Goal: Task Accomplishment & Management: Use online tool/utility

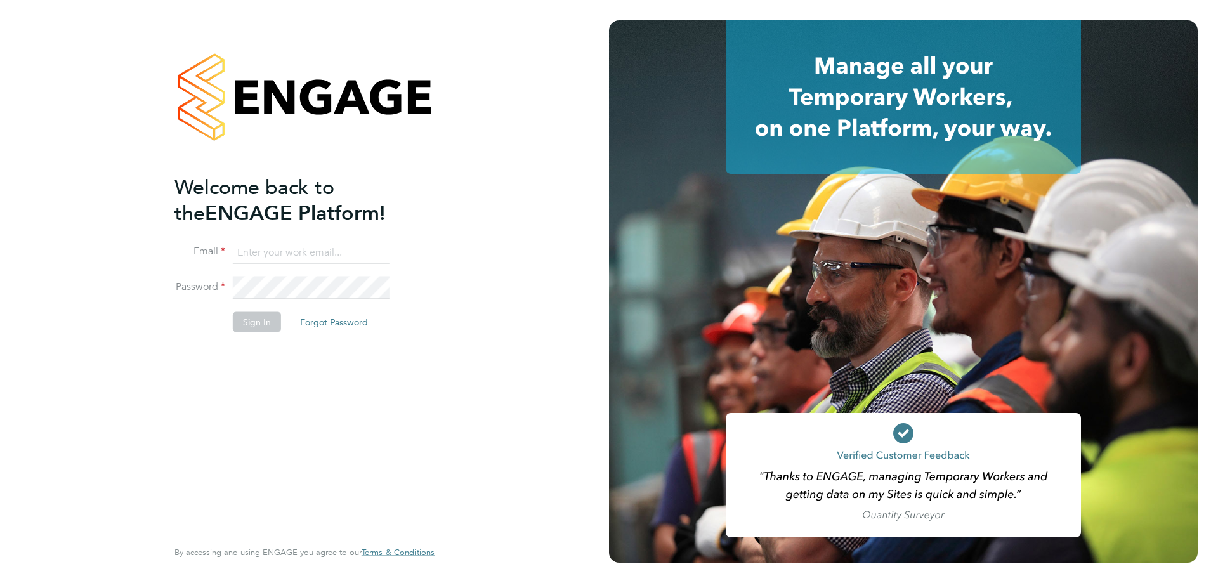
type input "alyssa.smith@linearrecruitment.co.uk"
click at [248, 315] on button "Sign In" at bounding box center [257, 322] width 48 height 20
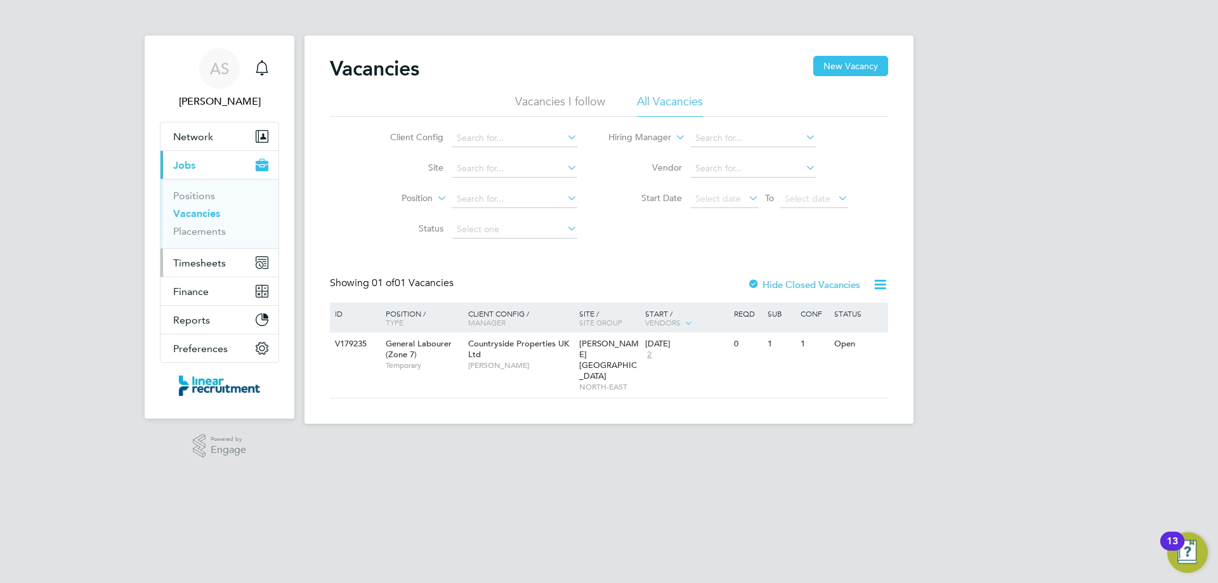
click at [227, 270] on button "Timesheets" at bounding box center [219, 263] width 118 height 28
click at [200, 257] on span "Timesheets" at bounding box center [199, 263] width 53 height 12
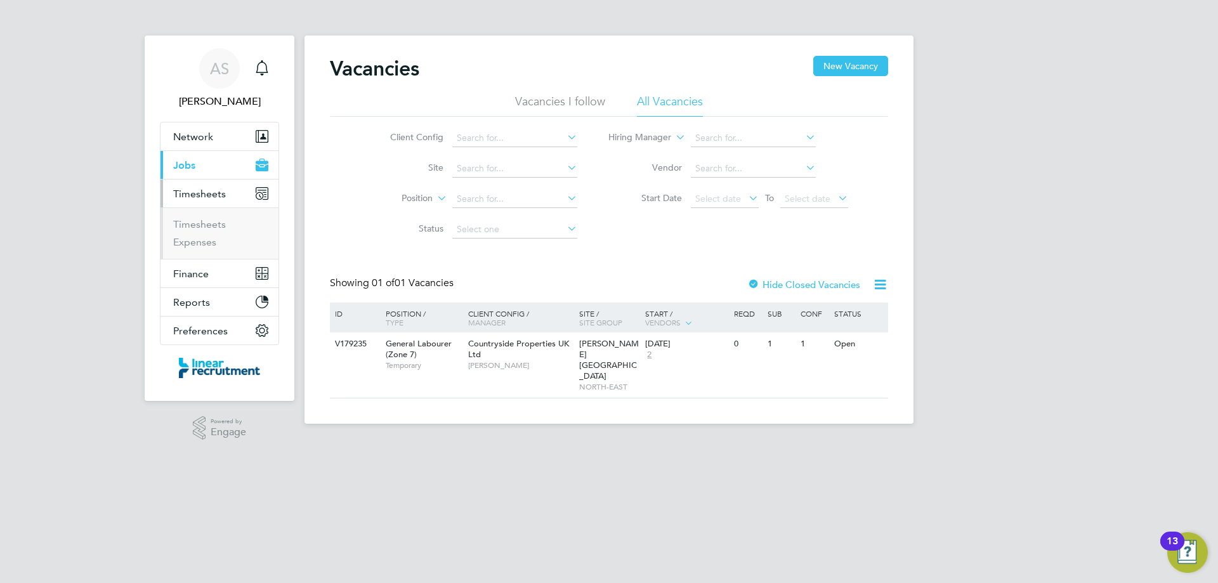
click at [200, 216] on ul "Timesheets Expenses" at bounding box center [219, 232] width 118 height 51
click at [200, 224] on link "Timesheets" at bounding box center [199, 224] width 53 height 12
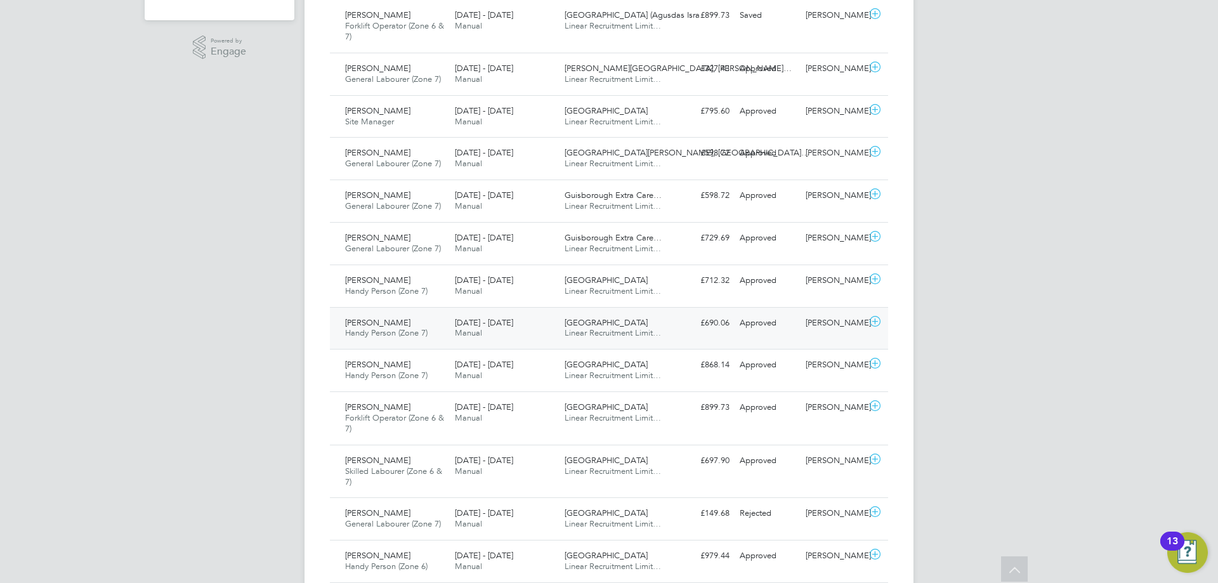
click at [554, 326] on div "[DATE] - [DATE] Manual" at bounding box center [505, 329] width 110 height 32
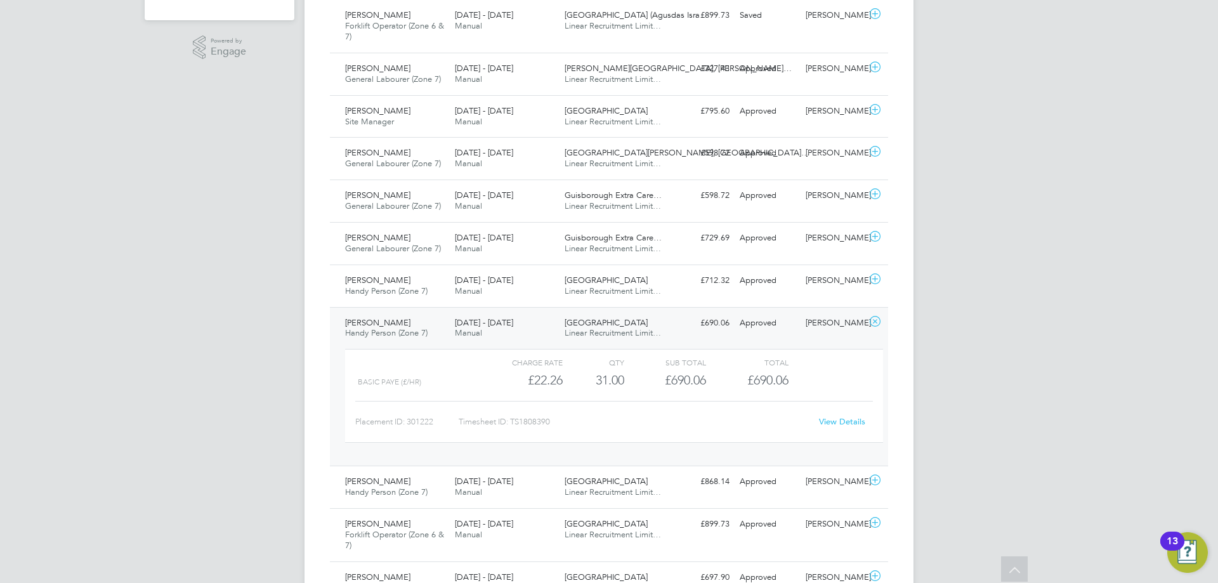
click at [825, 419] on link "View Details" at bounding box center [842, 421] width 46 height 11
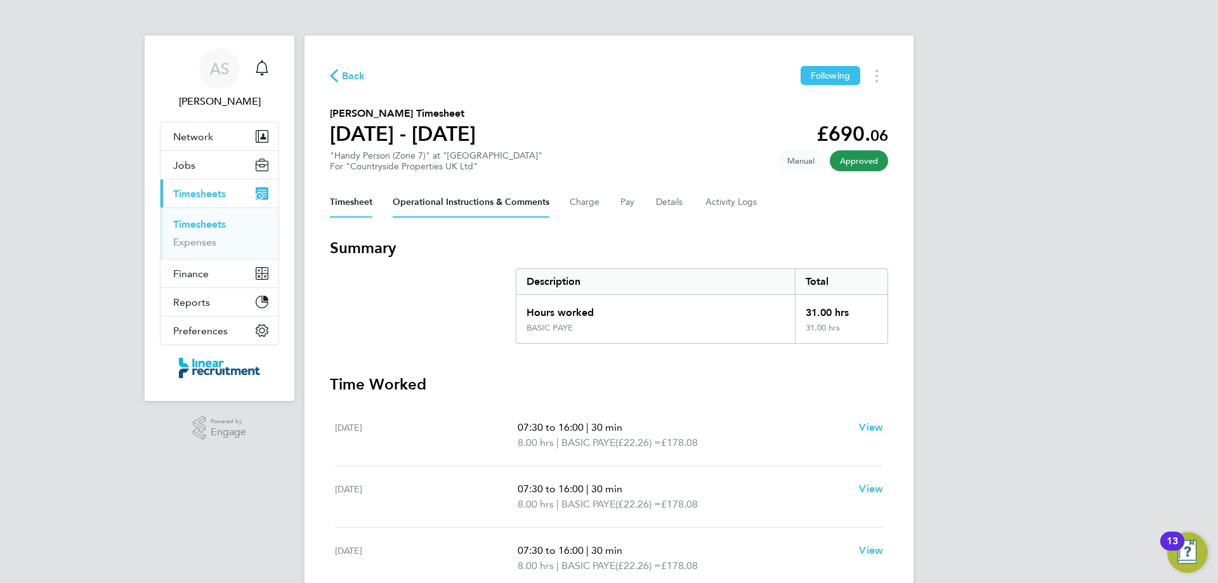
click at [481, 206] on Comments-tab "Operational Instructions & Comments" at bounding box center [471, 202] width 157 height 30
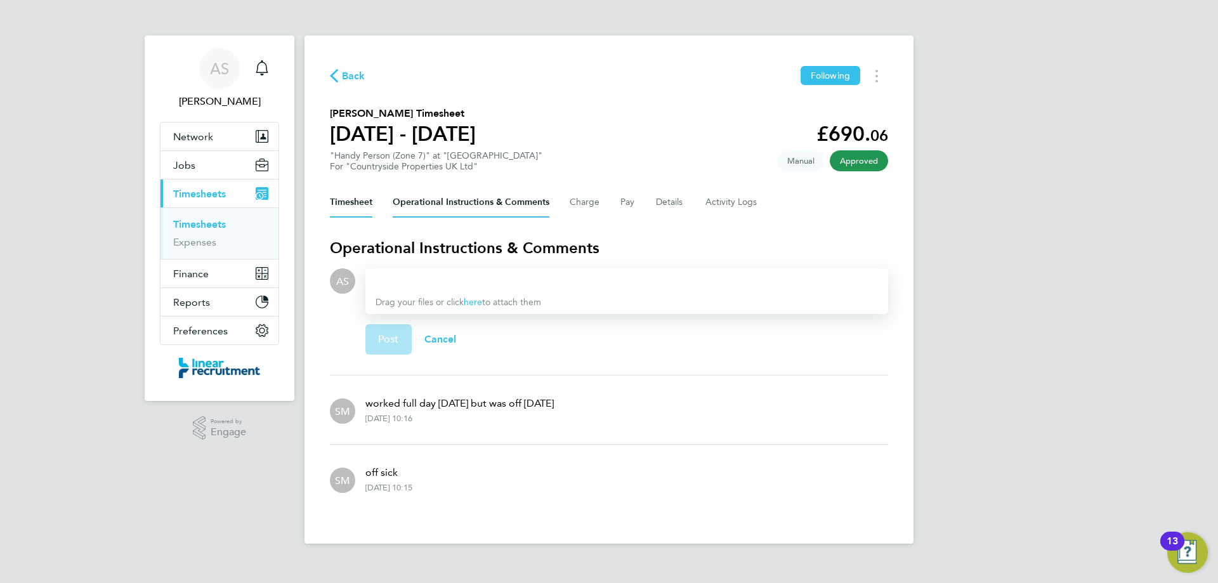
click at [357, 198] on button "Timesheet" at bounding box center [351, 202] width 42 height 30
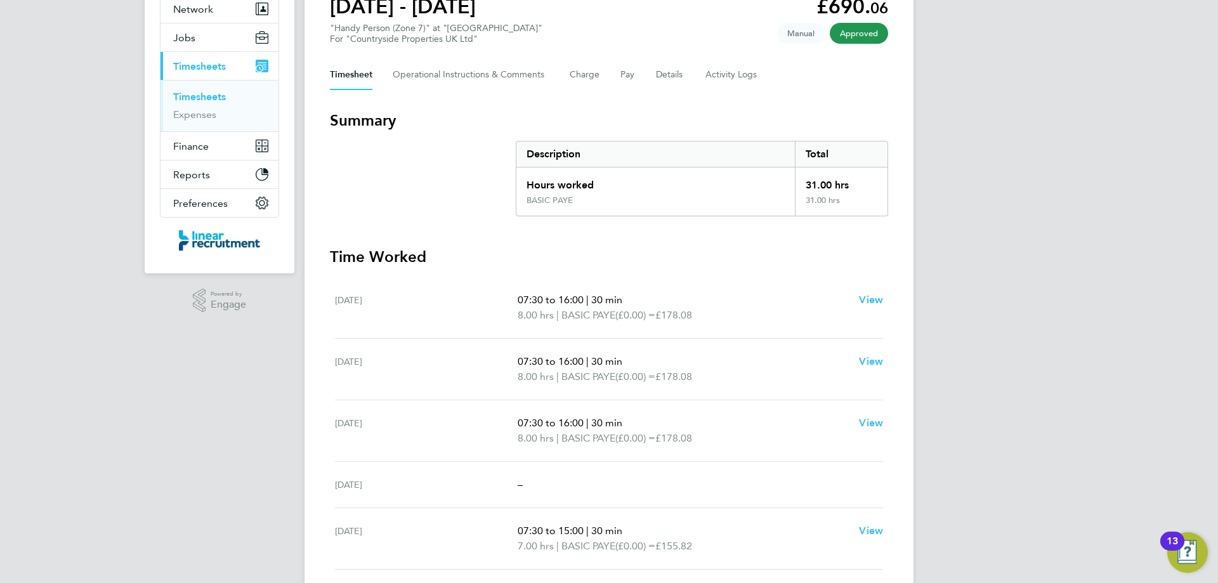
scroll to position [127, 0]
click at [450, 85] on Comments-tab "Operational Instructions & Comments" at bounding box center [471, 75] width 157 height 30
